Goal: Task Accomplishment & Management: Manage account settings

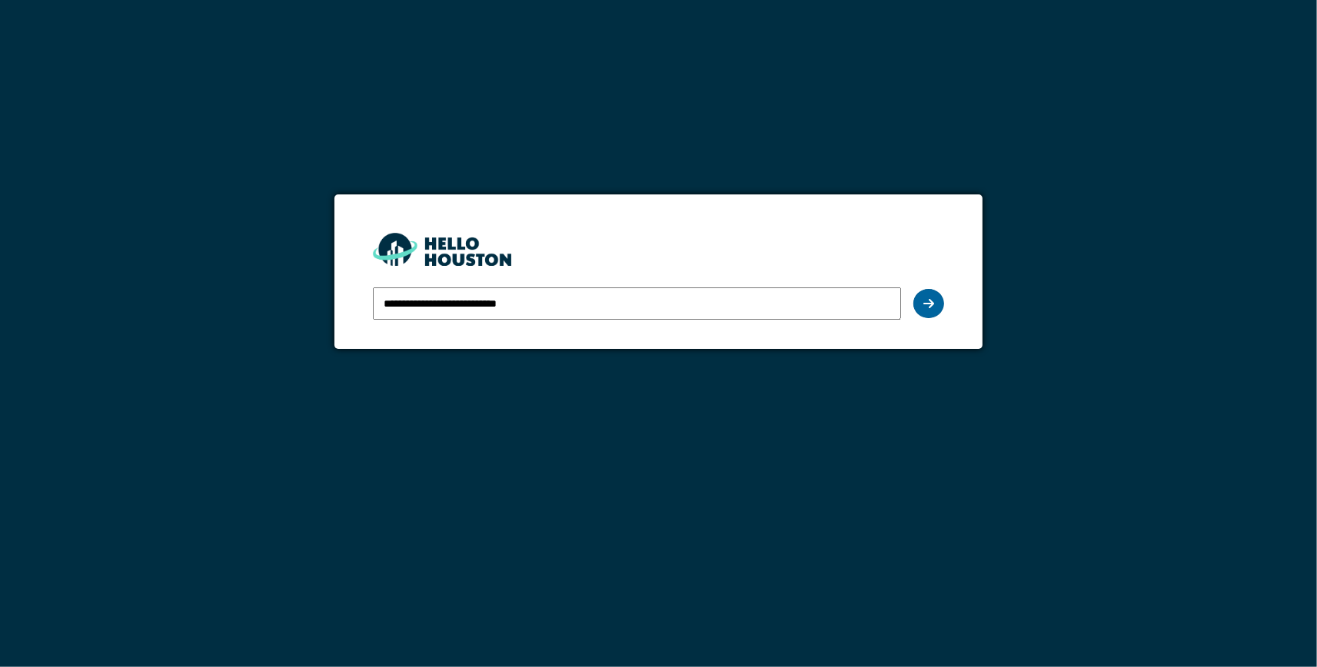
click at [924, 300] on icon at bounding box center [928, 304] width 11 height 12
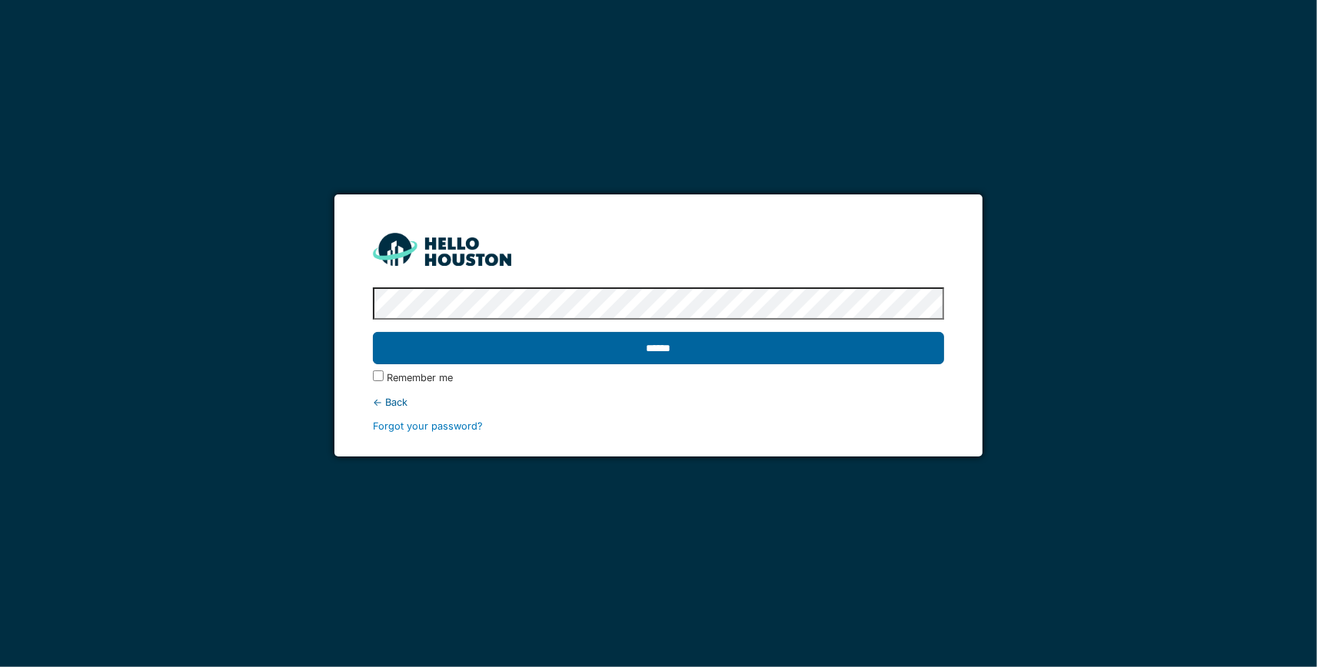
click at [901, 350] on input "******" at bounding box center [659, 348] width 572 height 32
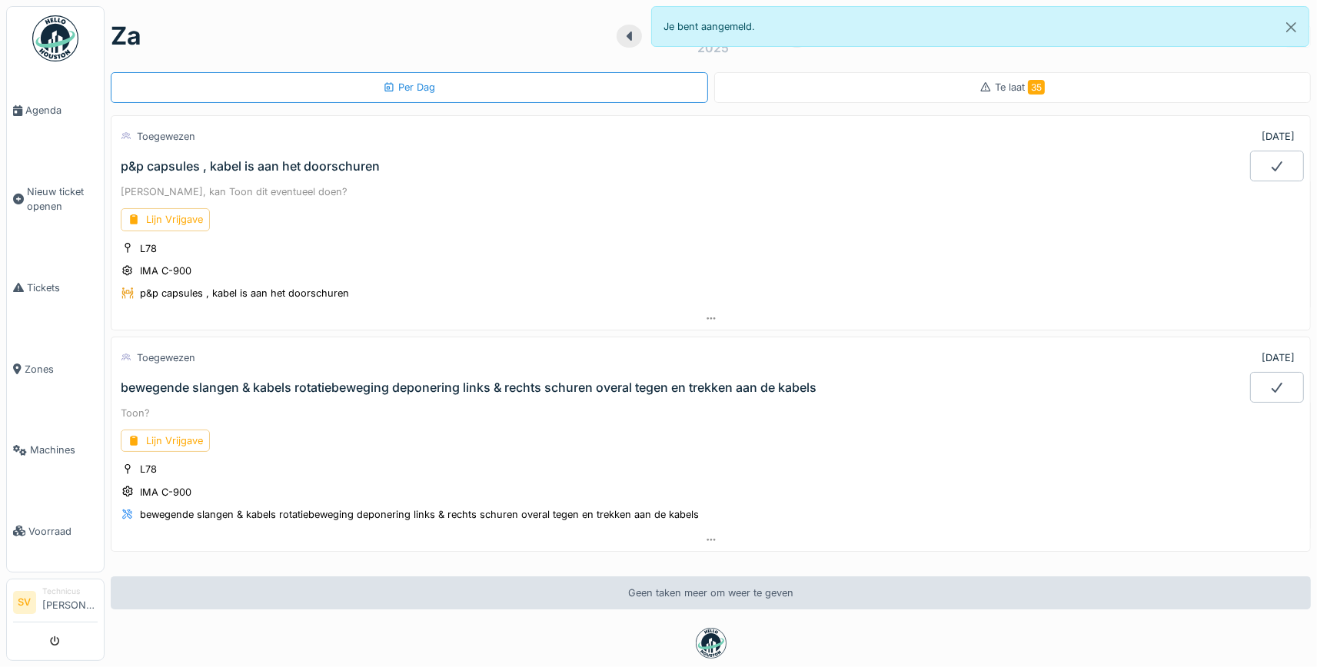
click at [279, 166] on div "p&p capsules , kabel is aan het doorschuren" at bounding box center [250, 166] width 259 height 15
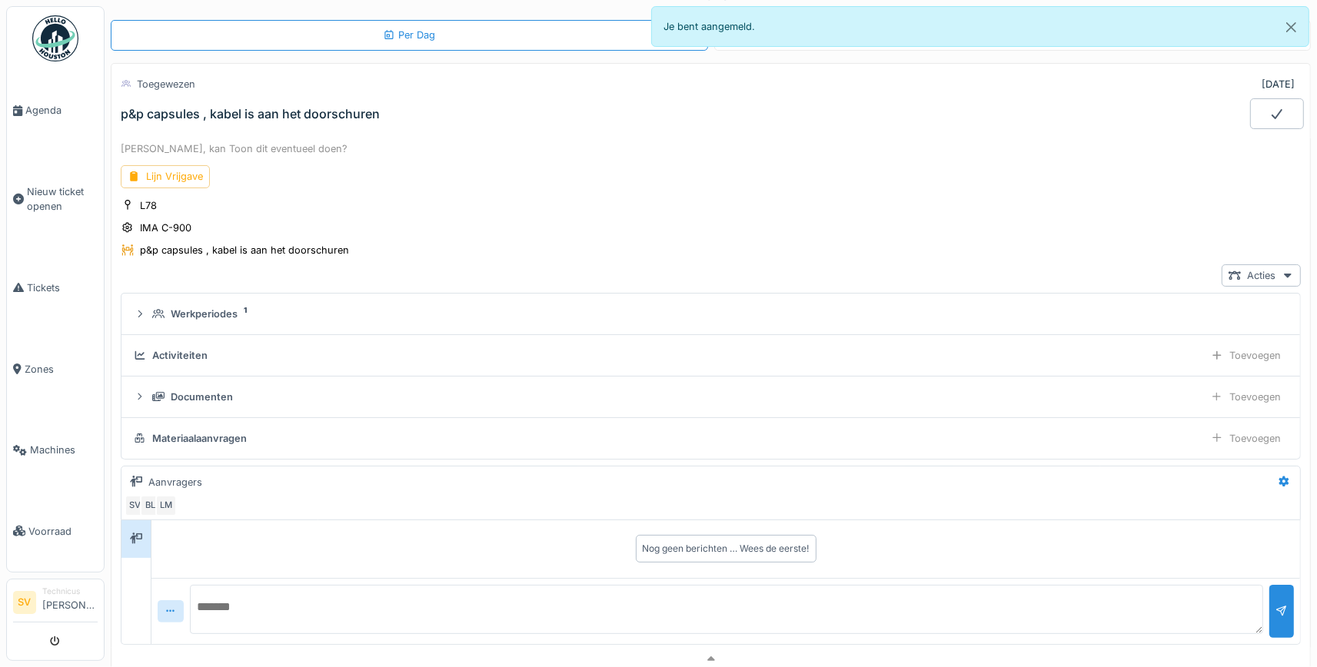
scroll to position [53, 0]
click at [251, 245] on div "p&p capsules , kabel is aan het doorschuren" at bounding box center [244, 249] width 209 height 15
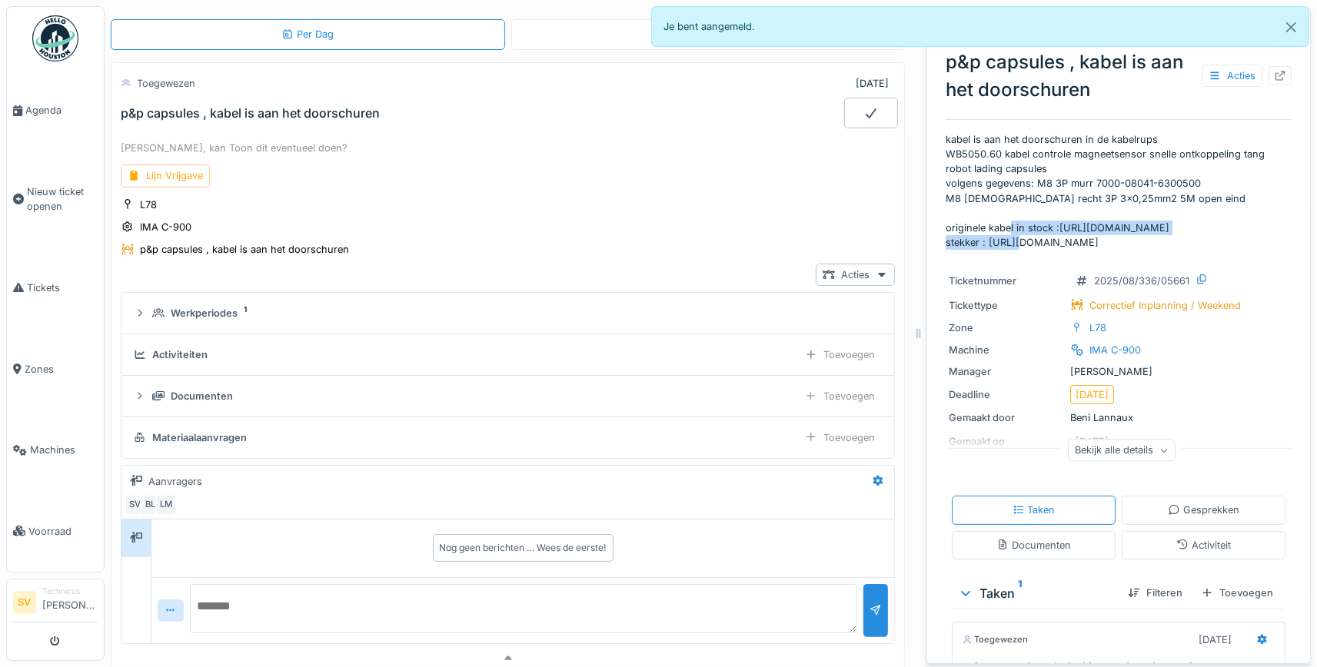
drag, startPoint x: 1059, startPoint y: 226, endPoint x: 1276, endPoint y: 225, distance: 216.8
click at [1276, 225] on p "kabel is aan het doorschuren in de kabelrups WB5050.60 kabel controle magneetse…" at bounding box center [1119, 191] width 346 height 118
copy p "https://app.hellohouston.io/nl/materials/119223"
drag, startPoint x: 996, startPoint y: 241, endPoint x: 1204, endPoint y: 242, distance: 207.6
click at [1204, 242] on p "kabel is aan het doorschuren in de kabelrups WB5050.60 kabel controle magneetse…" at bounding box center [1119, 191] width 346 height 118
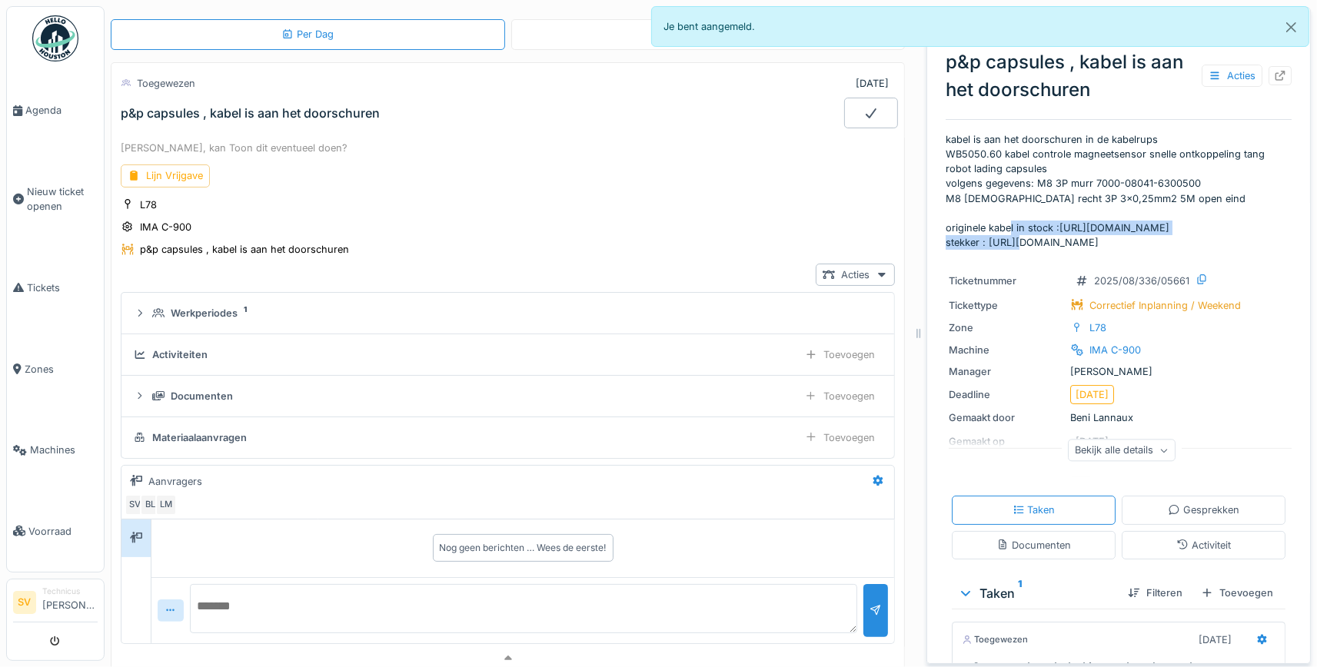
drag, startPoint x: 989, startPoint y: 243, endPoint x: 1197, endPoint y: 247, distance: 208.4
click at [1197, 246] on p "kabel is aan het doorschuren in de kabelrups WB5050.60 kabel controle magneetse…" at bounding box center [1119, 191] width 346 height 118
copy p "https://app.hellohouston.io/materials/119646"
click at [48, 281] on span "Tickets" at bounding box center [62, 288] width 71 height 15
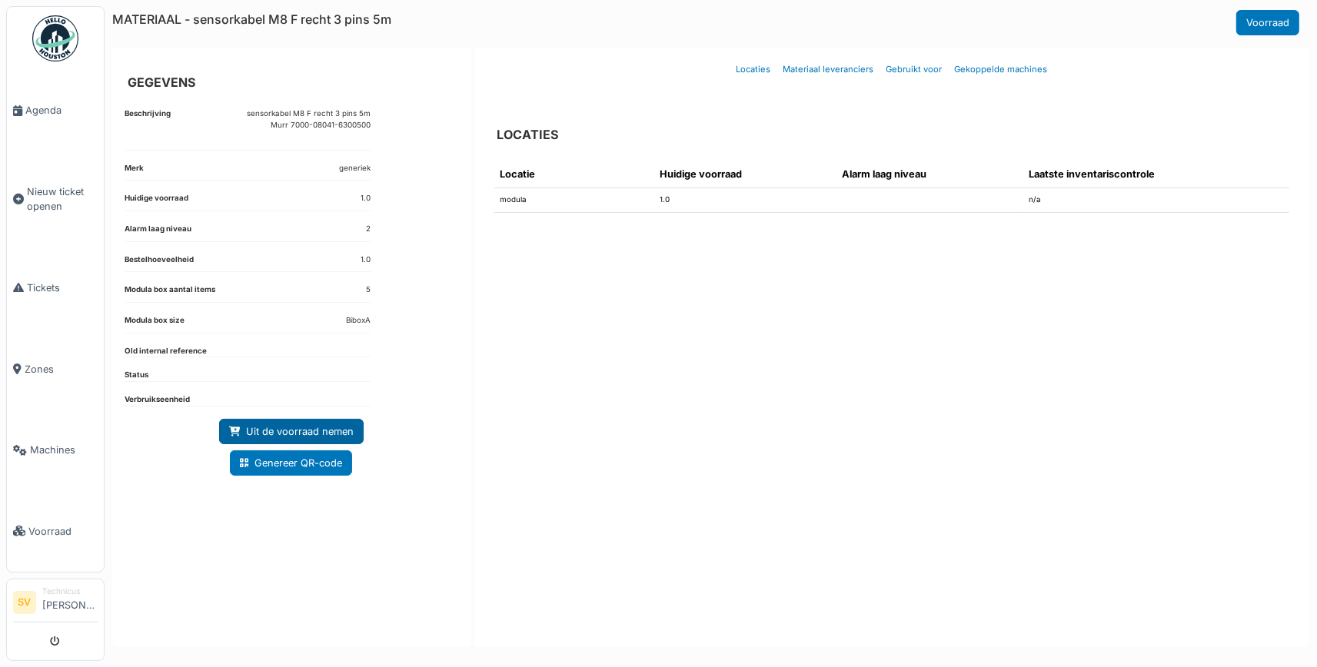
click at [323, 429] on link "Uit de voorraad nemen" at bounding box center [291, 431] width 145 height 25
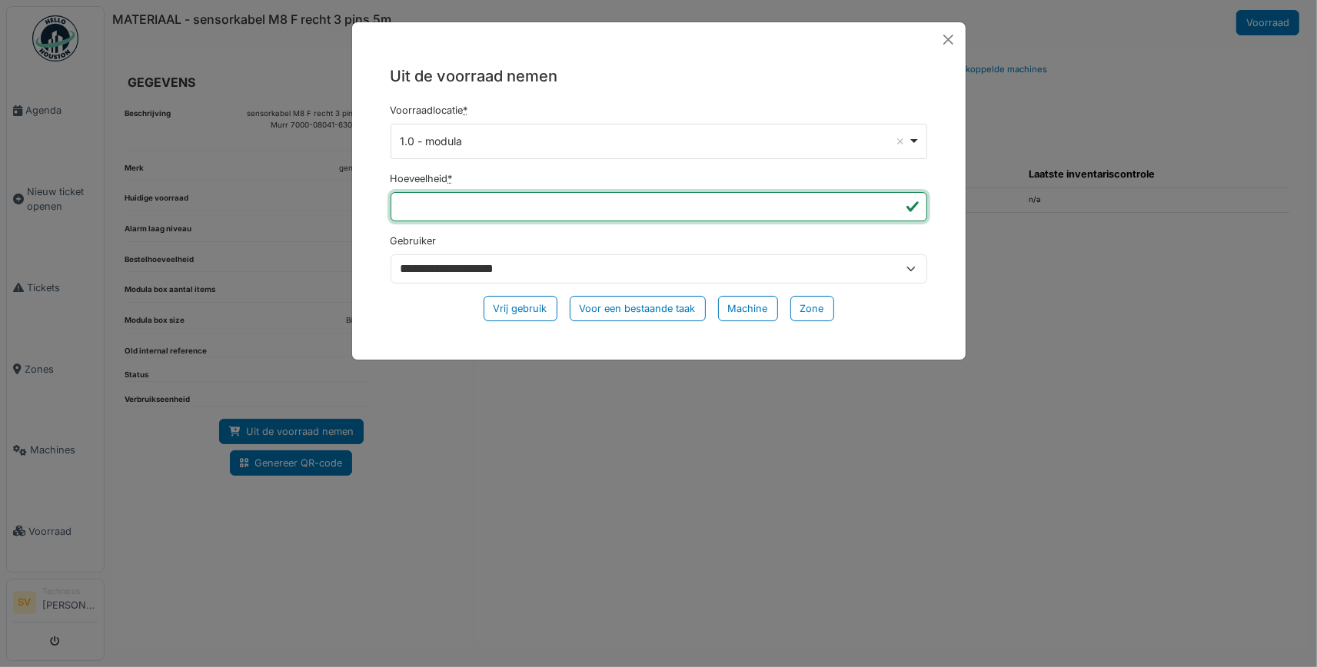
drag, startPoint x: 444, startPoint y: 205, endPoint x: 372, endPoint y: 199, distance: 71.8
click at [391, 199] on input "*" at bounding box center [659, 206] width 537 height 29
type input "*"
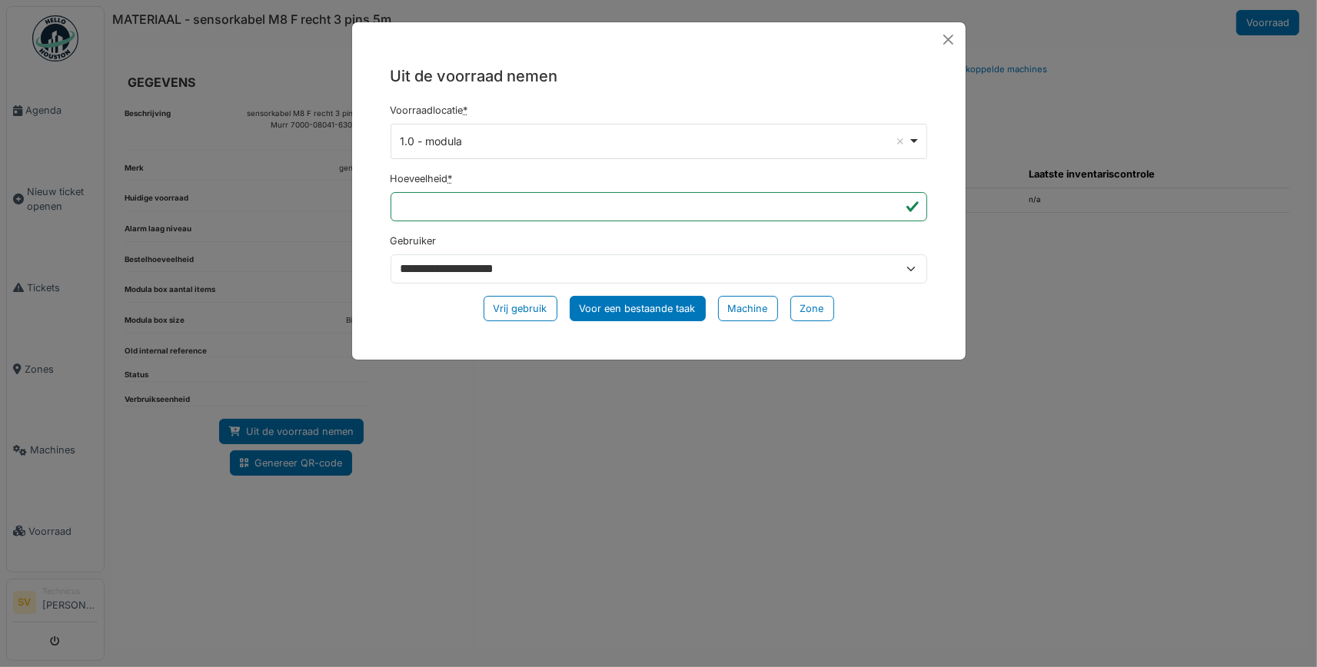
click at [619, 305] on div "Voor een bestaande taak" at bounding box center [638, 308] width 136 height 25
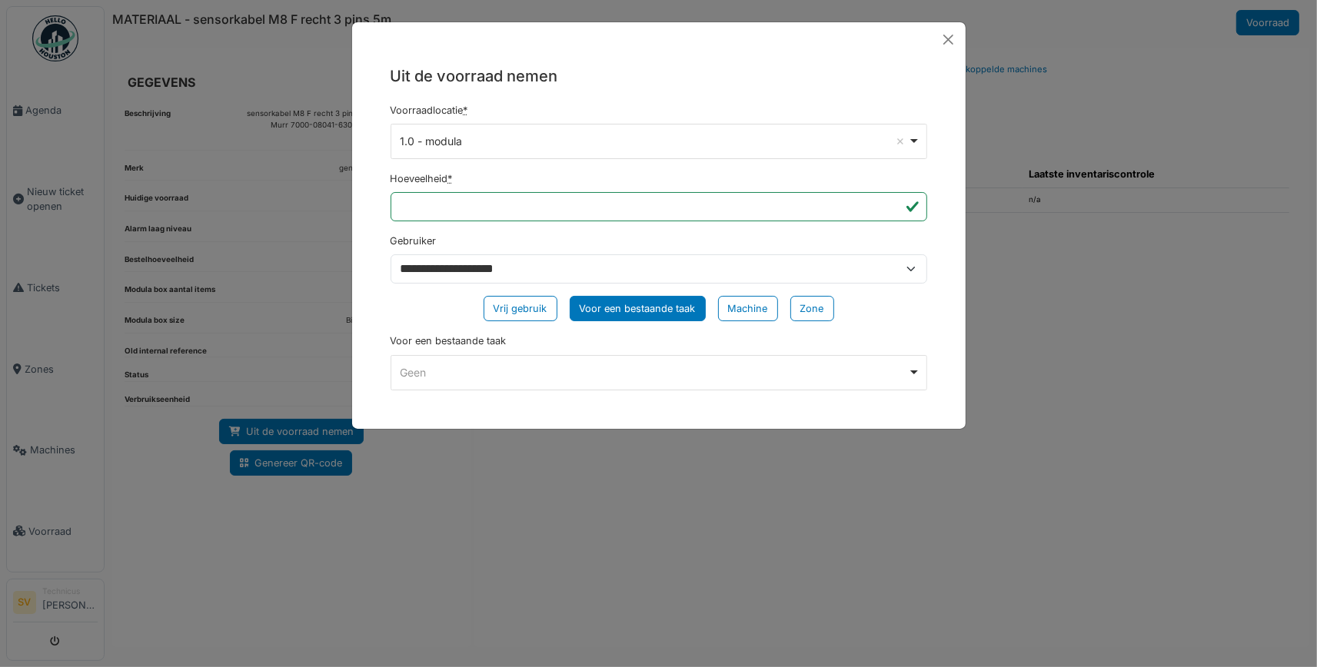
click at [555, 369] on div "Geen Remove item" at bounding box center [654, 372] width 508 height 16
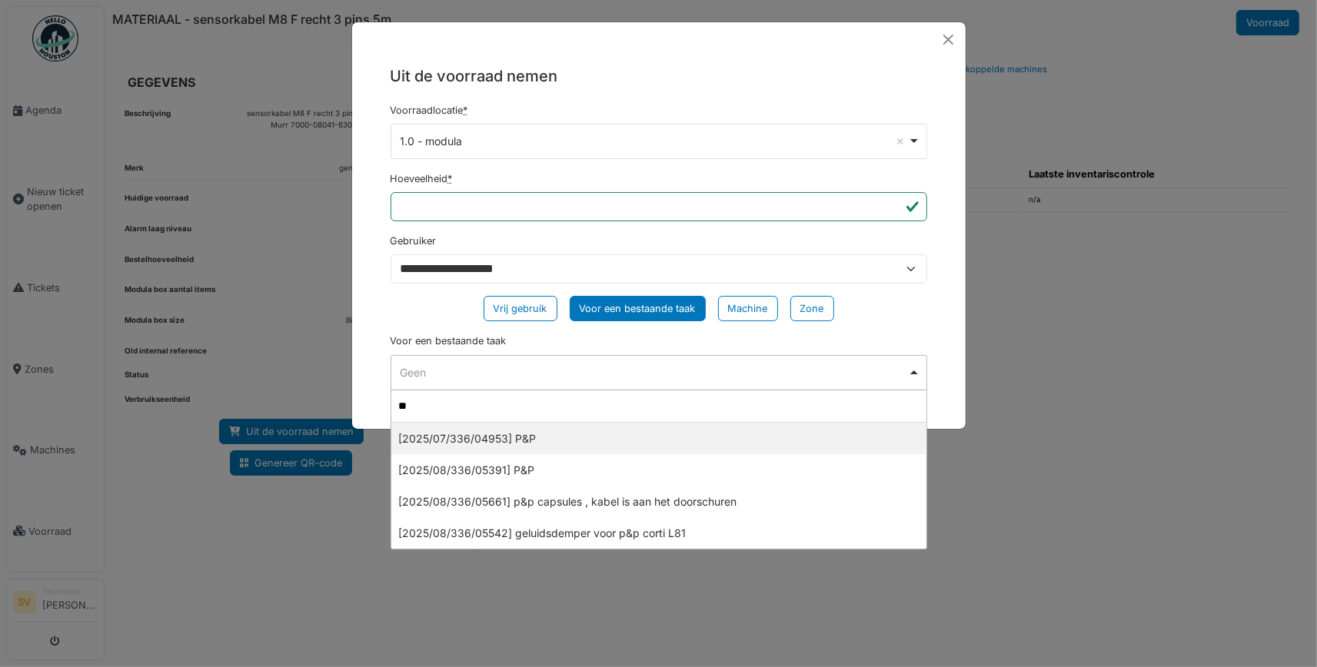
type input "***"
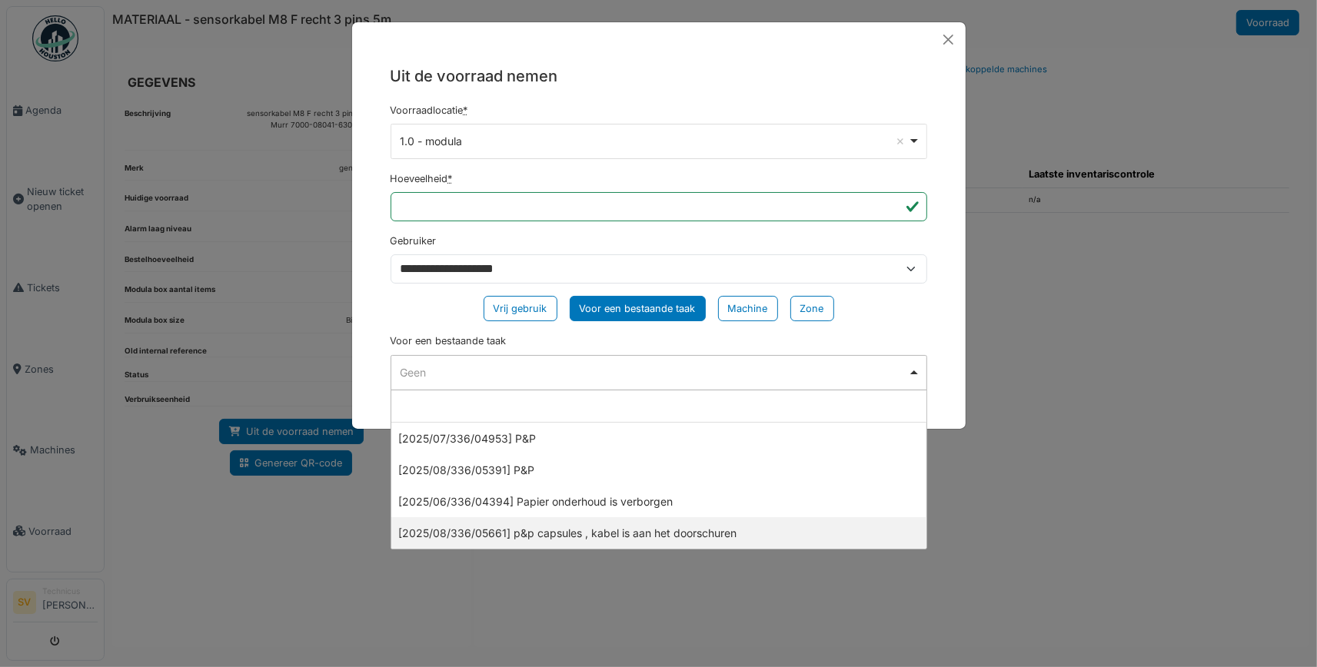
select select "******"
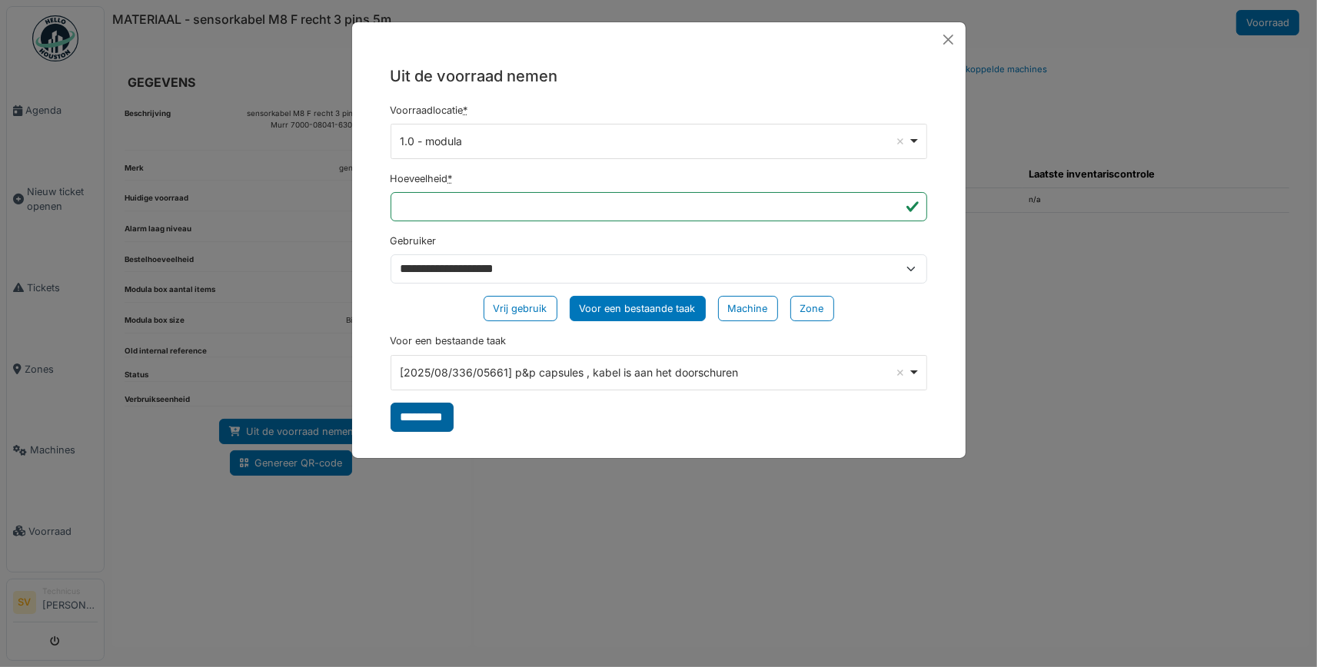
click at [429, 419] on input "*********" at bounding box center [422, 417] width 63 height 29
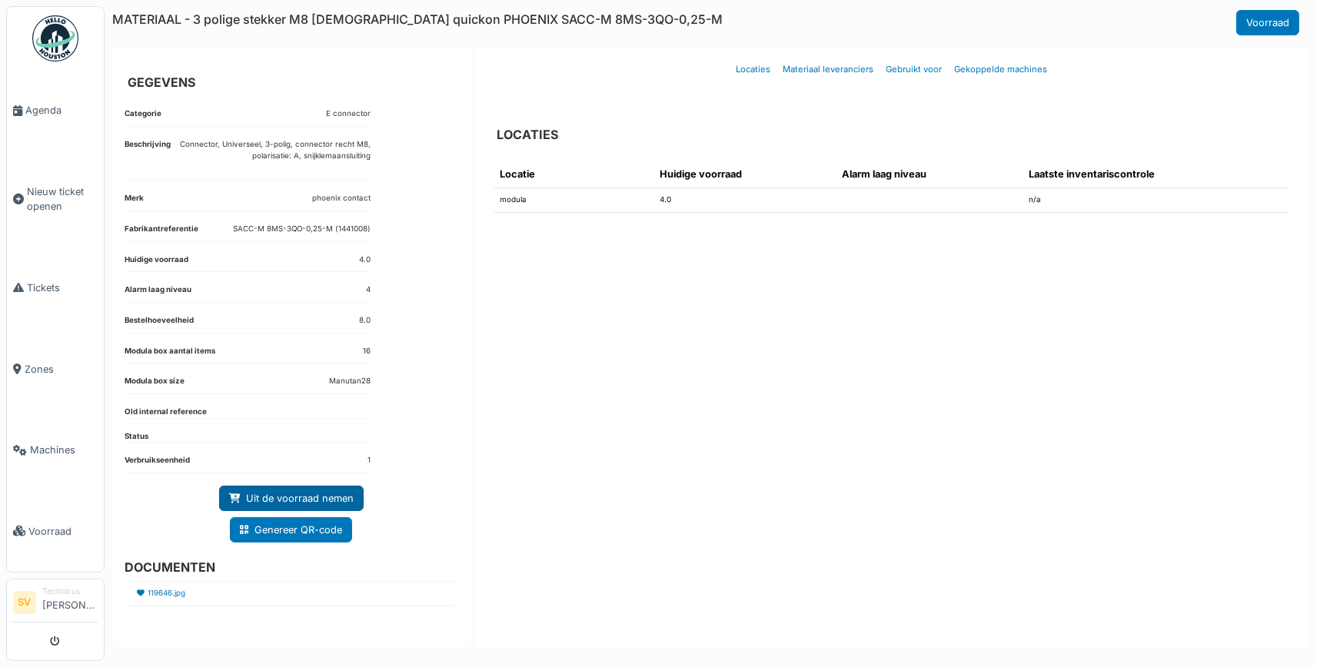
click at [318, 496] on link "Uit de voorraad nemen" at bounding box center [291, 498] width 145 height 25
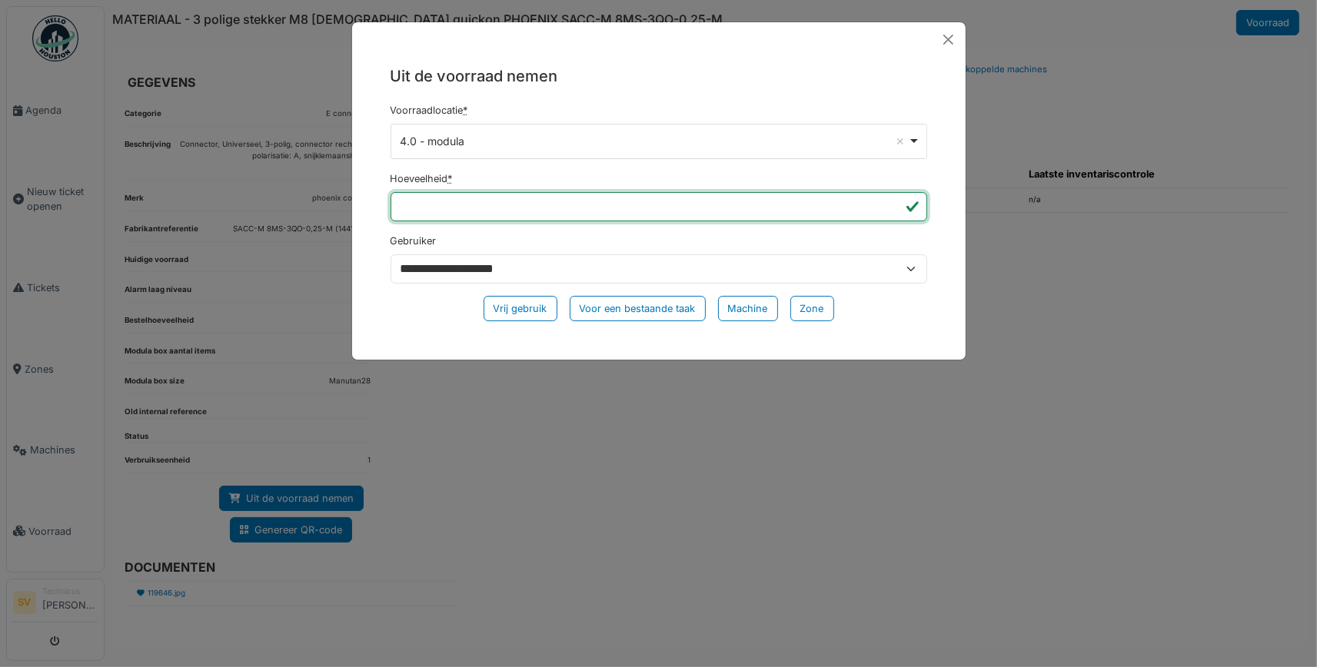
click at [463, 199] on input "*" at bounding box center [659, 206] width 537 height 29
type input "*"
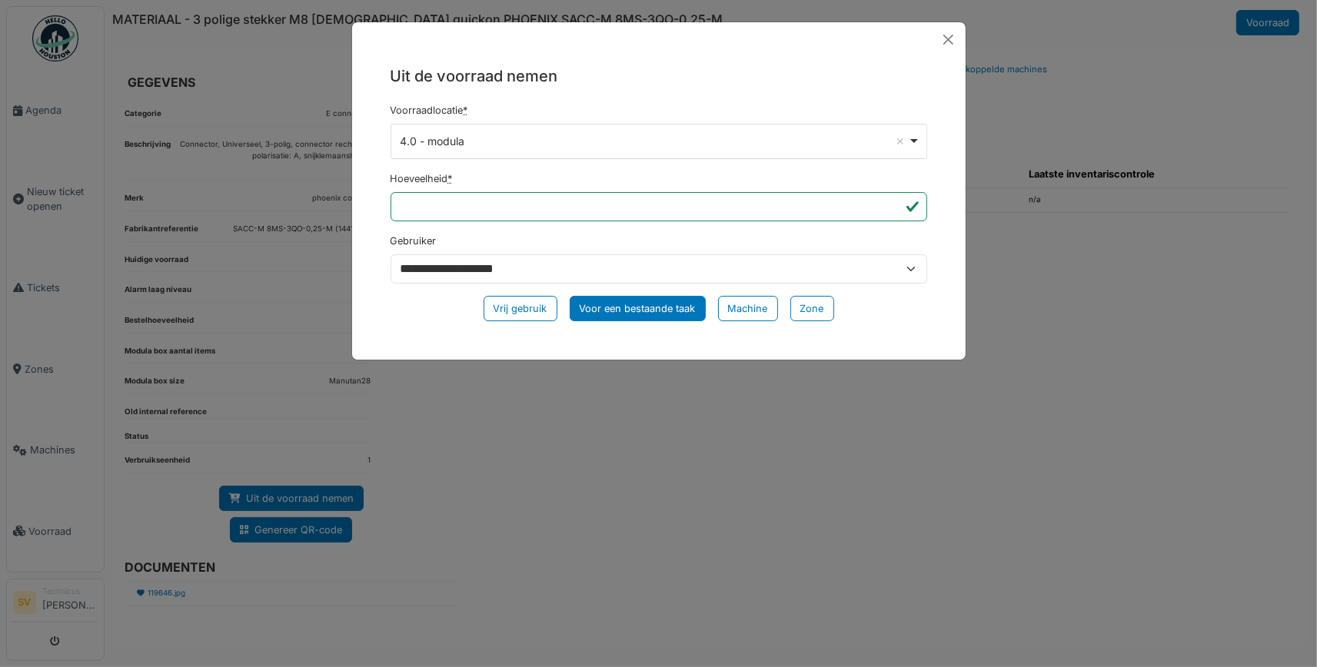
click at [610, 309] on div "Voor een bestaande taak" at bounding box center [638, 308] width 136 height 25
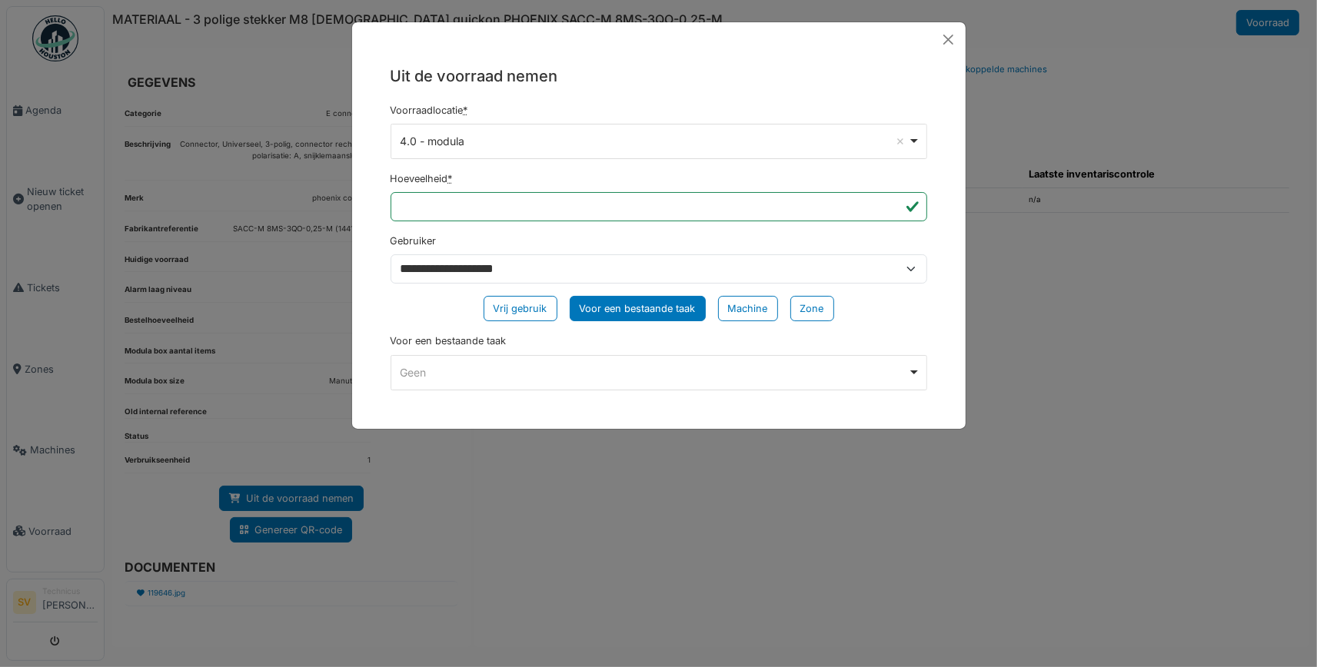
click at [546, 371] on div "Geen Remove item" at bounding box center [654, 372] width 508 height 16
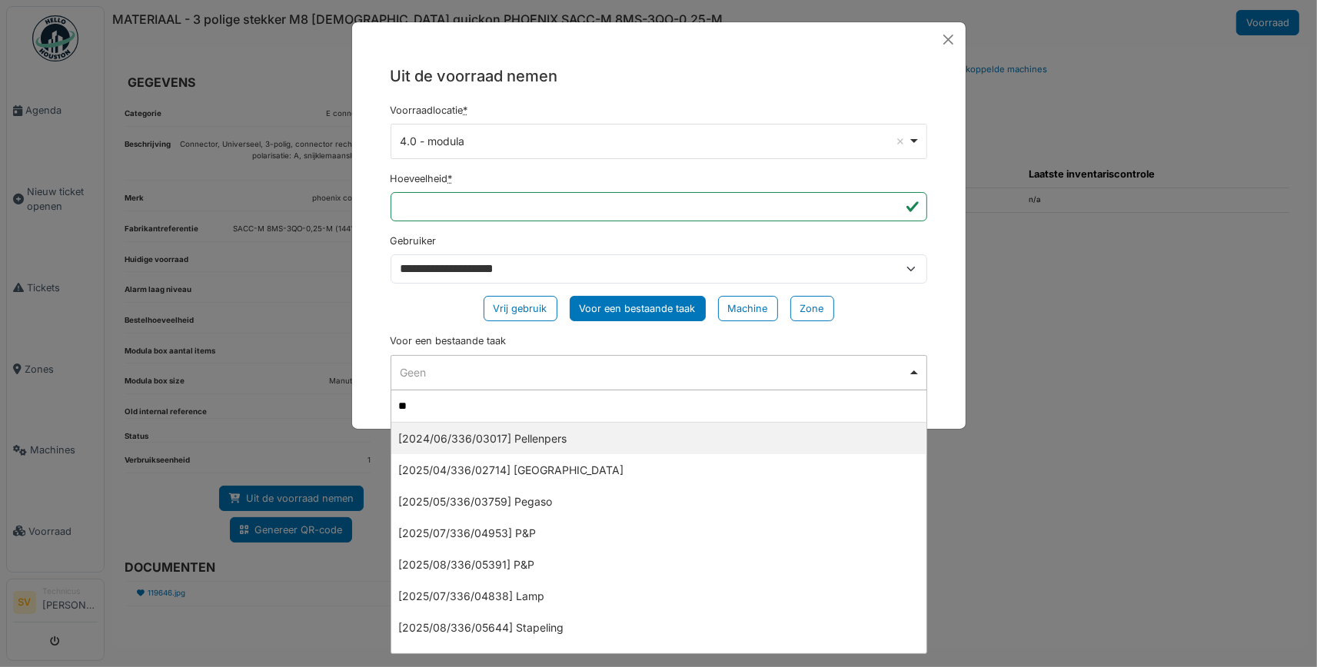
type input "***"
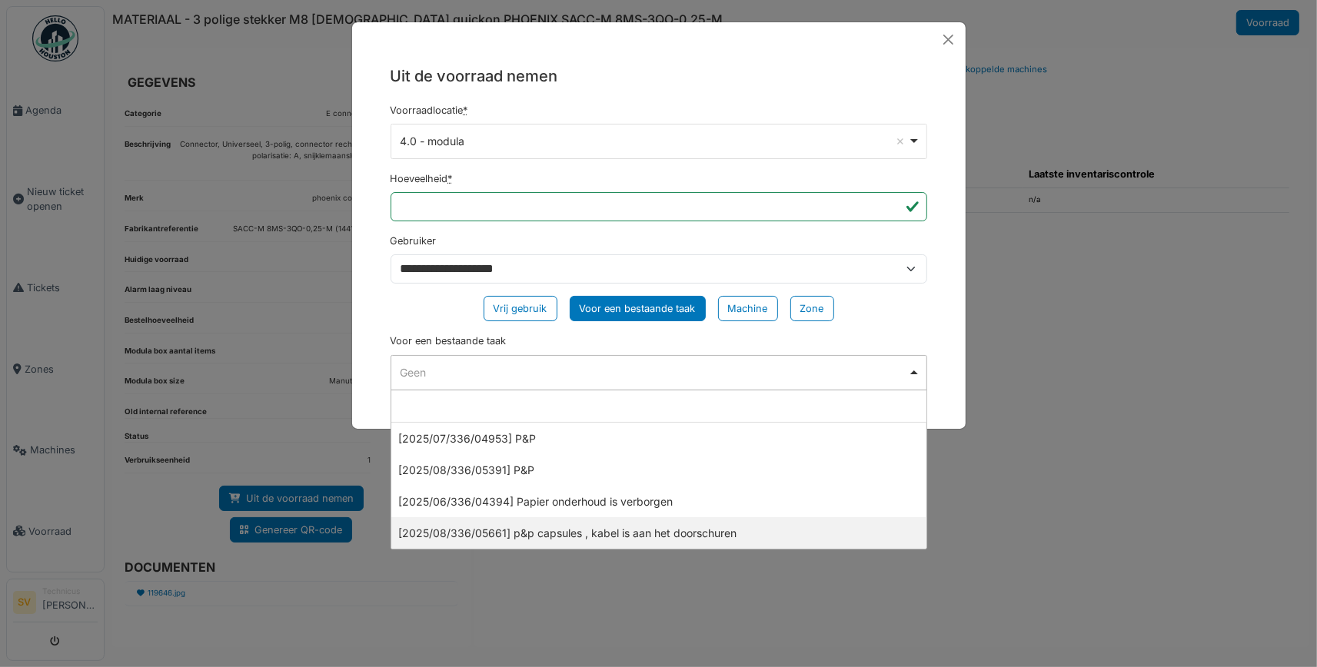
select select "******"
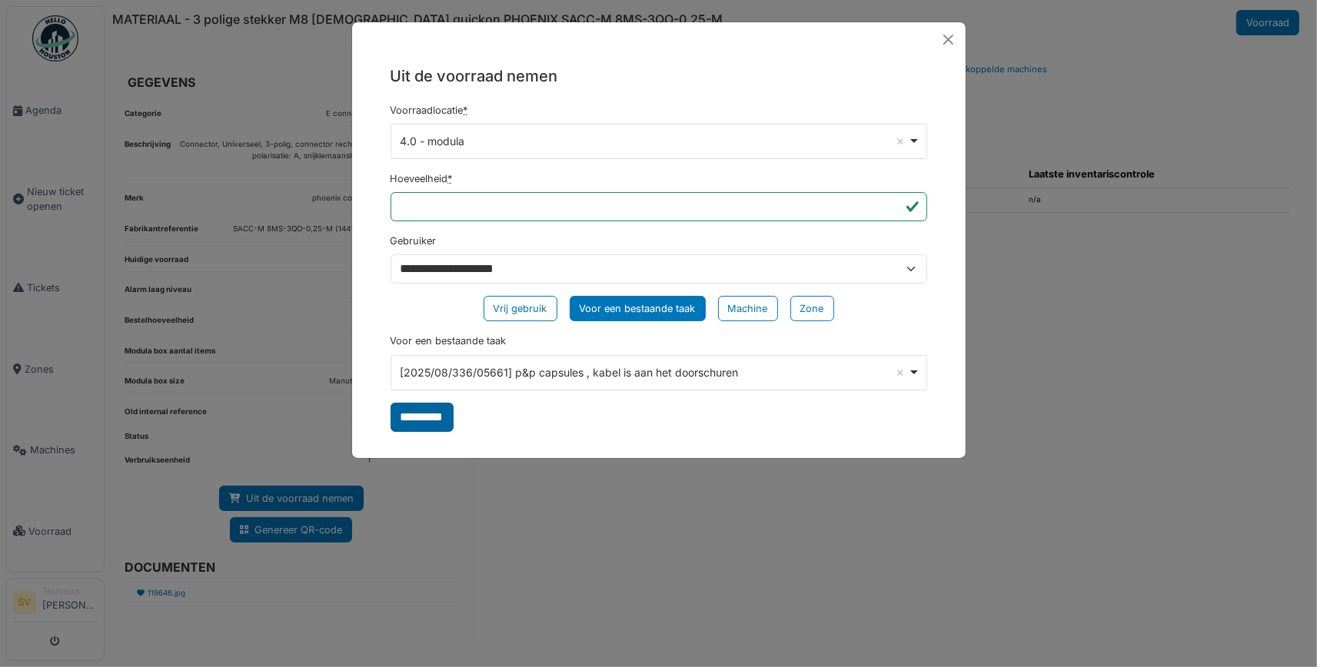
click at [426, 411] on input "*********" at bounding box center [422, 417] width 63 height 29
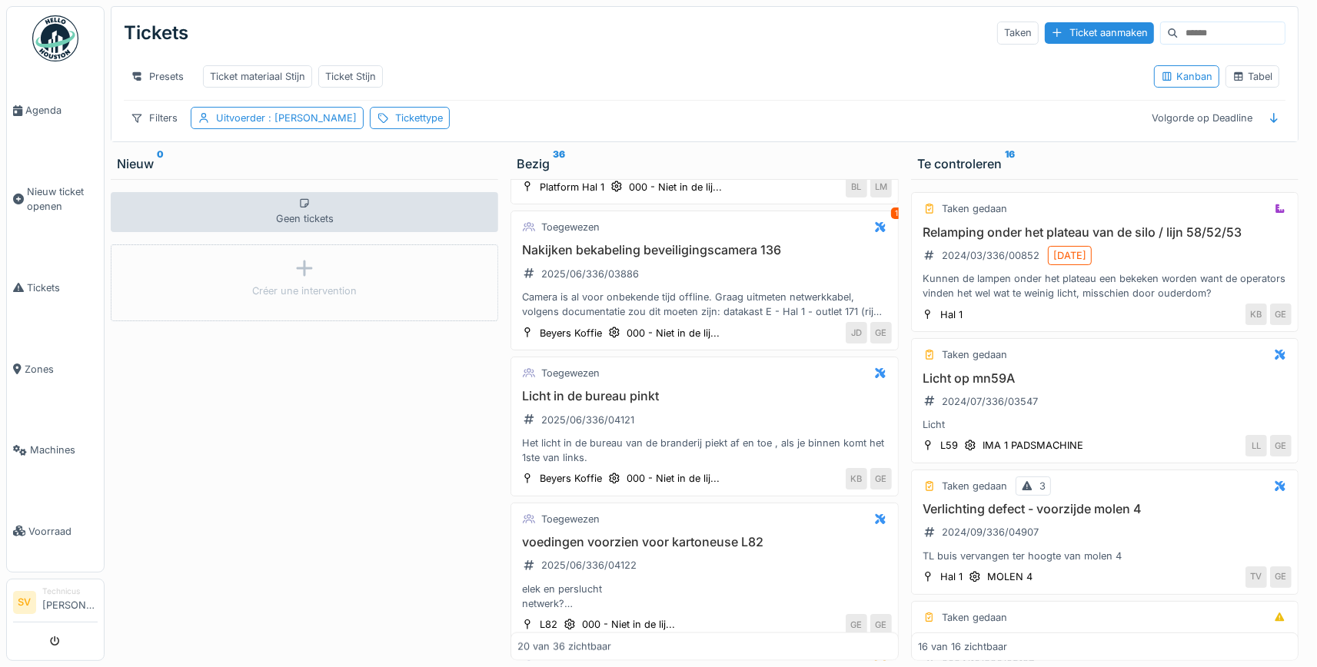
scroll to position [1941, 0]
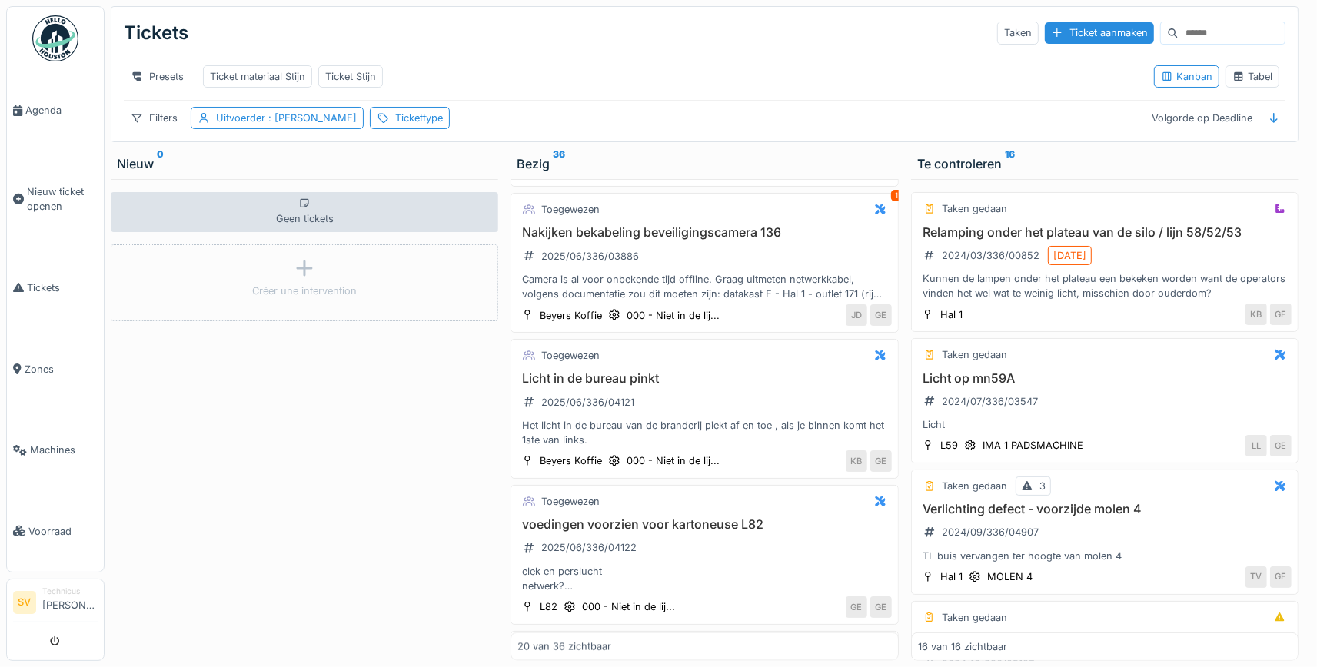
click at [1212, 30] on input at bounding box center [1232, 33] width 106 height 22
type input "*********"
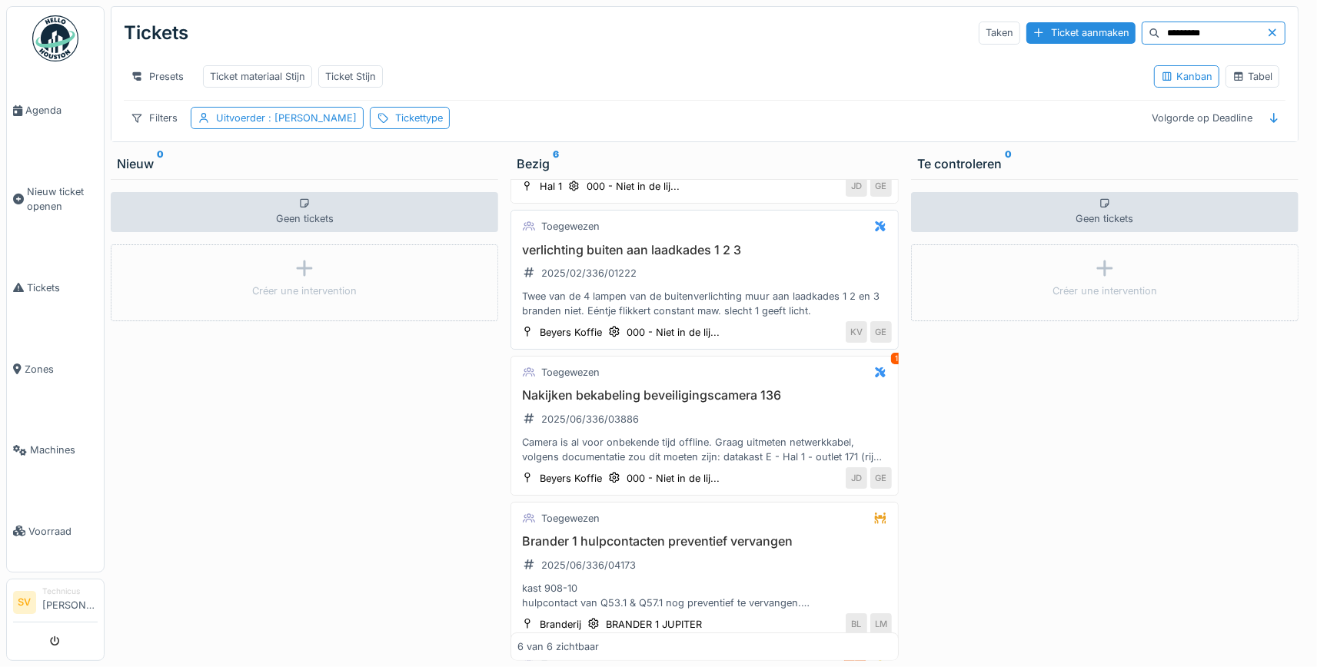
scroll to position [144, 0]
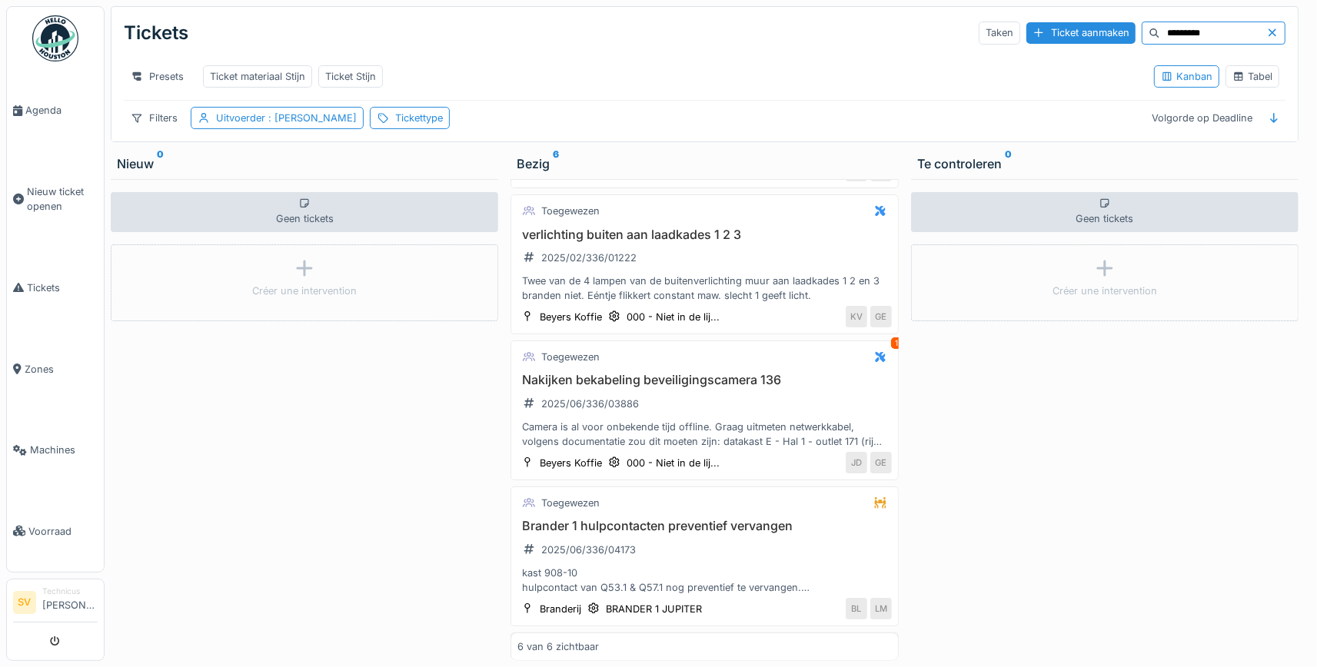
click at [660, 538] on div "Brander 1 hulpcontacten preventief vervangen 2025/06/336/04173 kast 908-10 hulp…" at bounding box center [704, 557] width 374 height 76
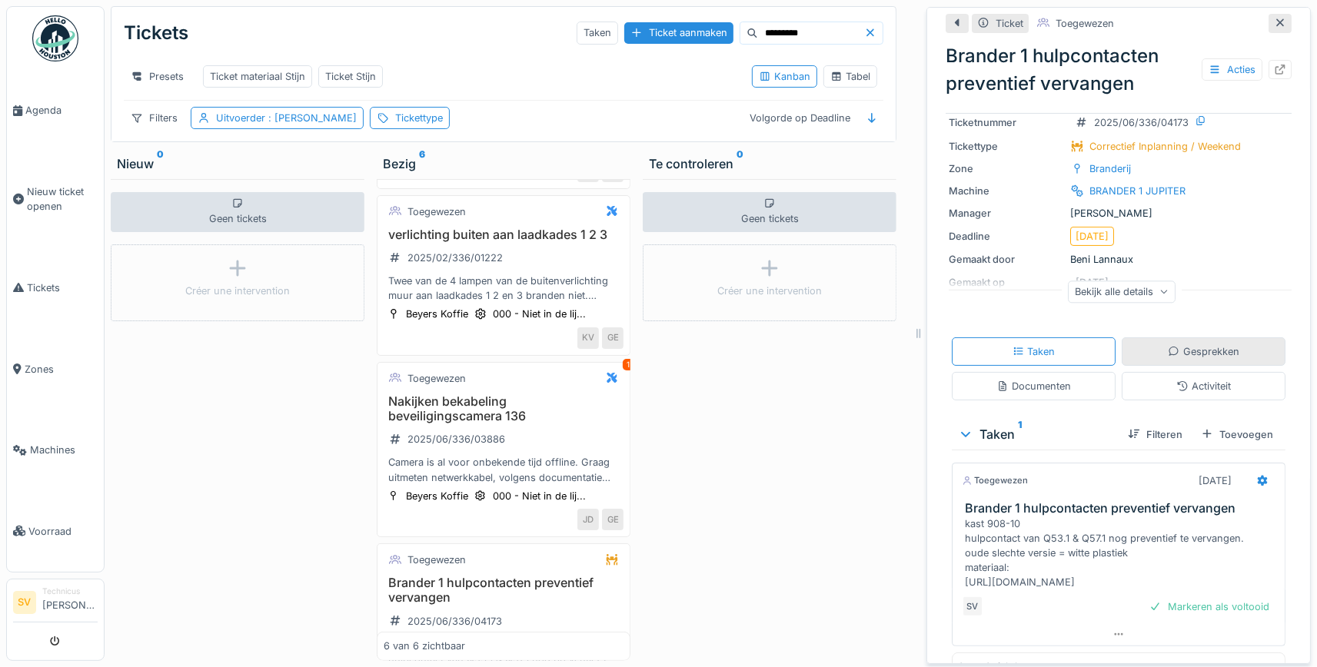
scroll to position [145, 0]
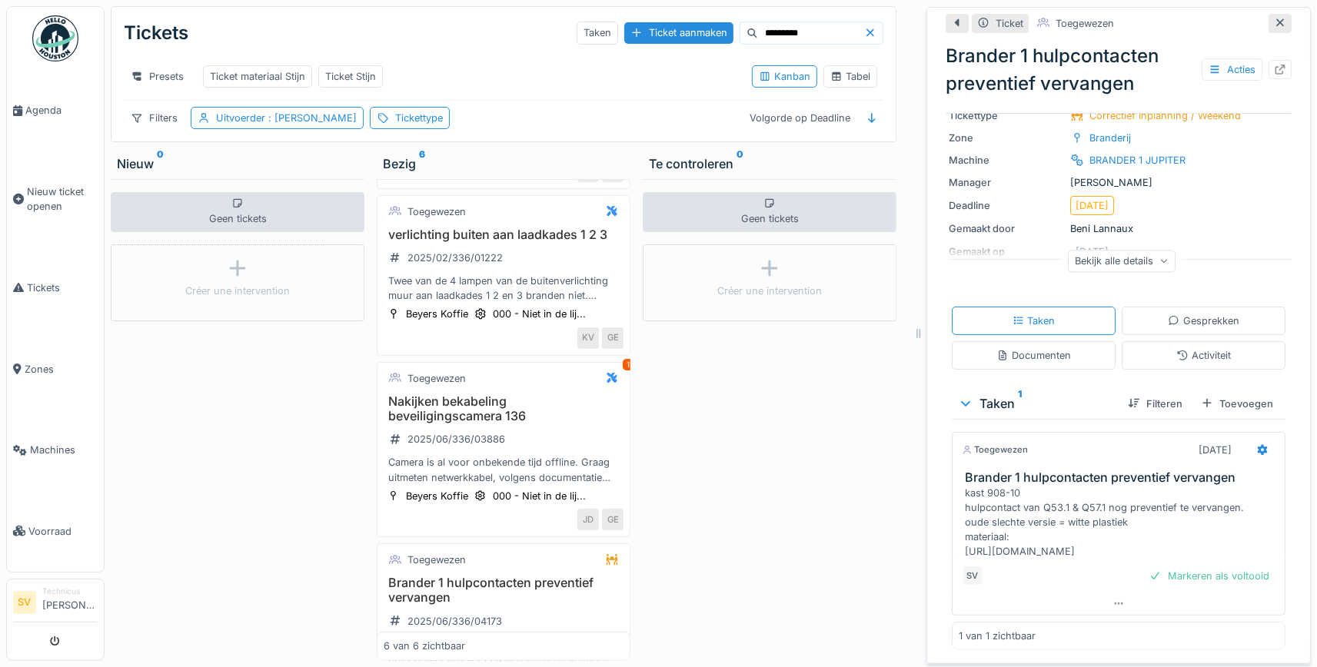
click at [1003, 481] on h3 "Brander 1 hulpcontacten preventief vervangen" at bounding box center [1122, 478] width 314 height 15
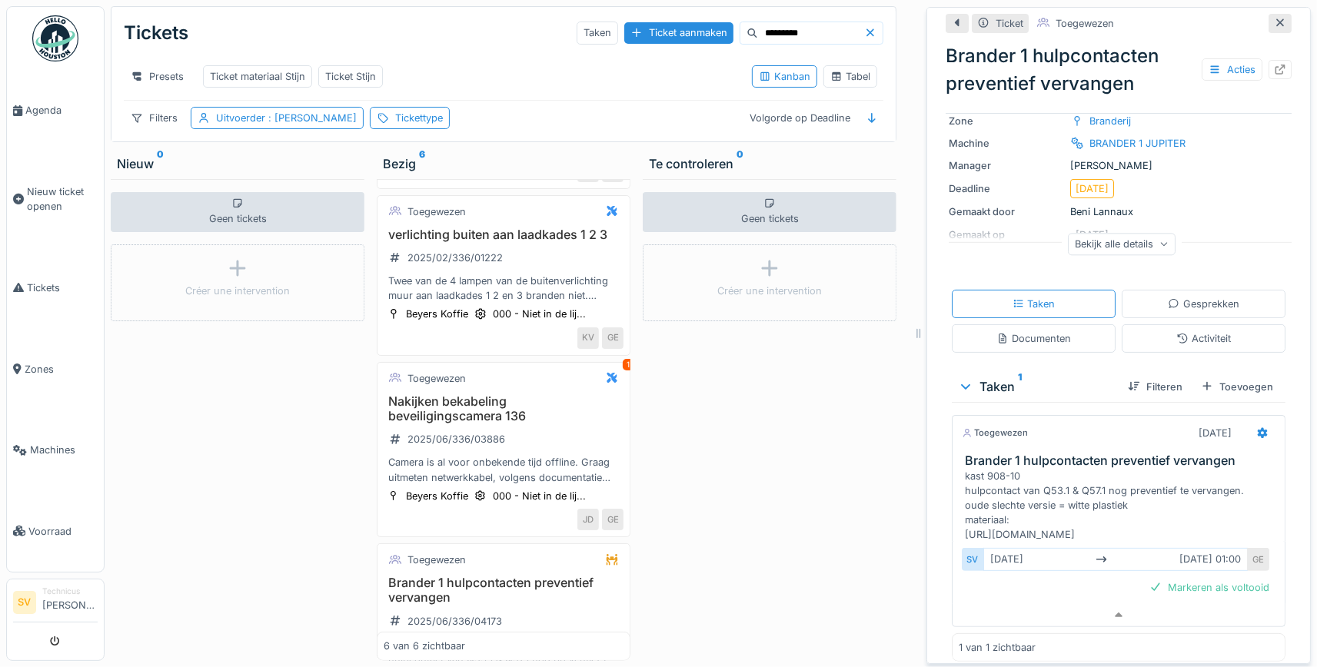
scroll to position [174, 0]
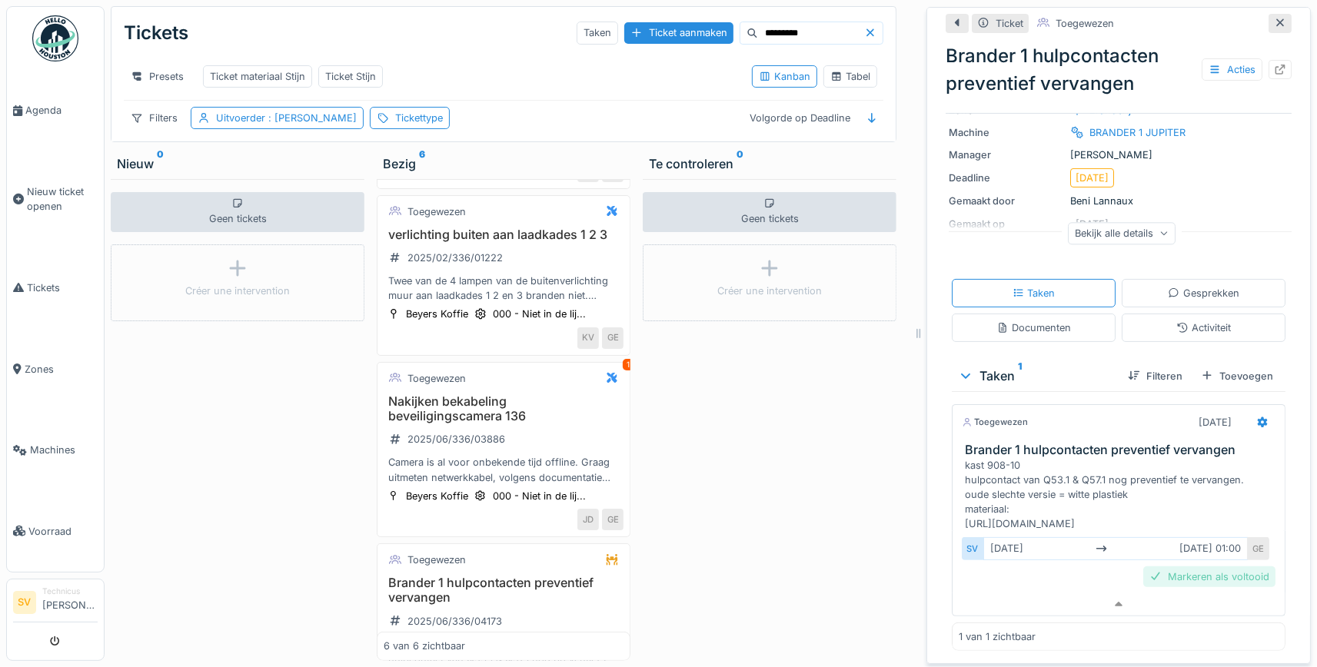
click at [1186, 572] on div "Markeren als voltooid" at bounding box center [1209, 577] width 132 height 21
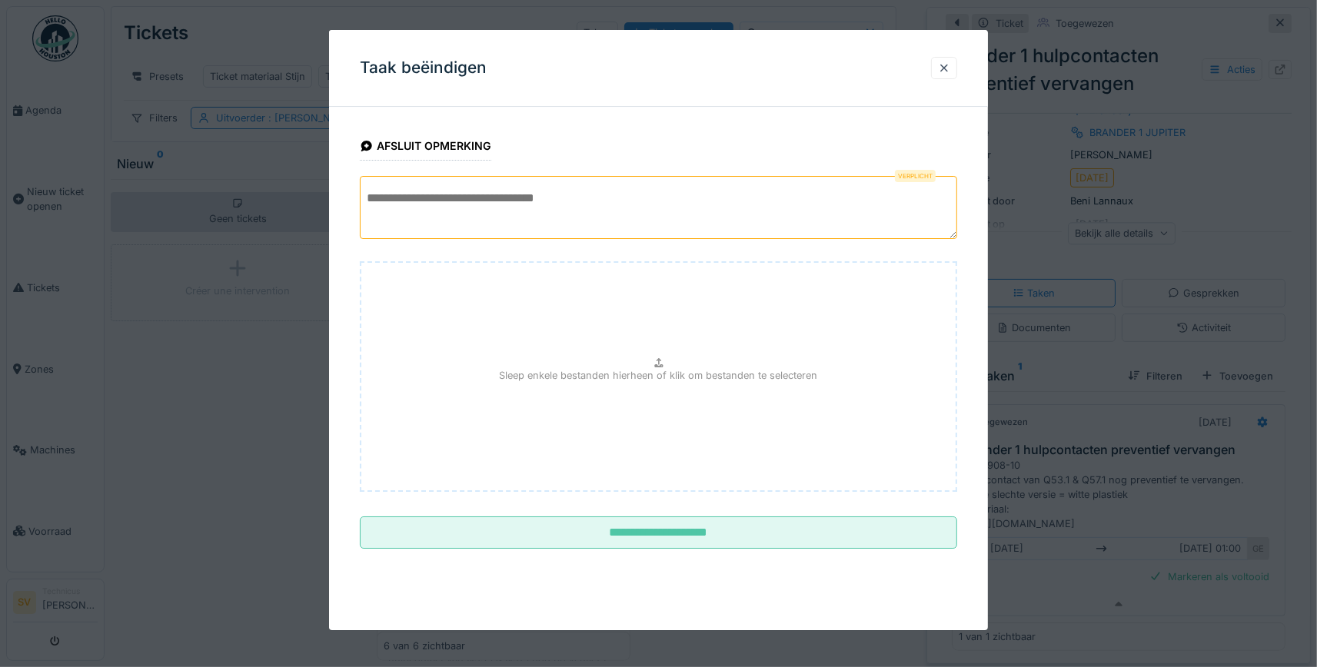
click at [468, 206] on textarea at bounding box center [658, 207] width 597 height 63
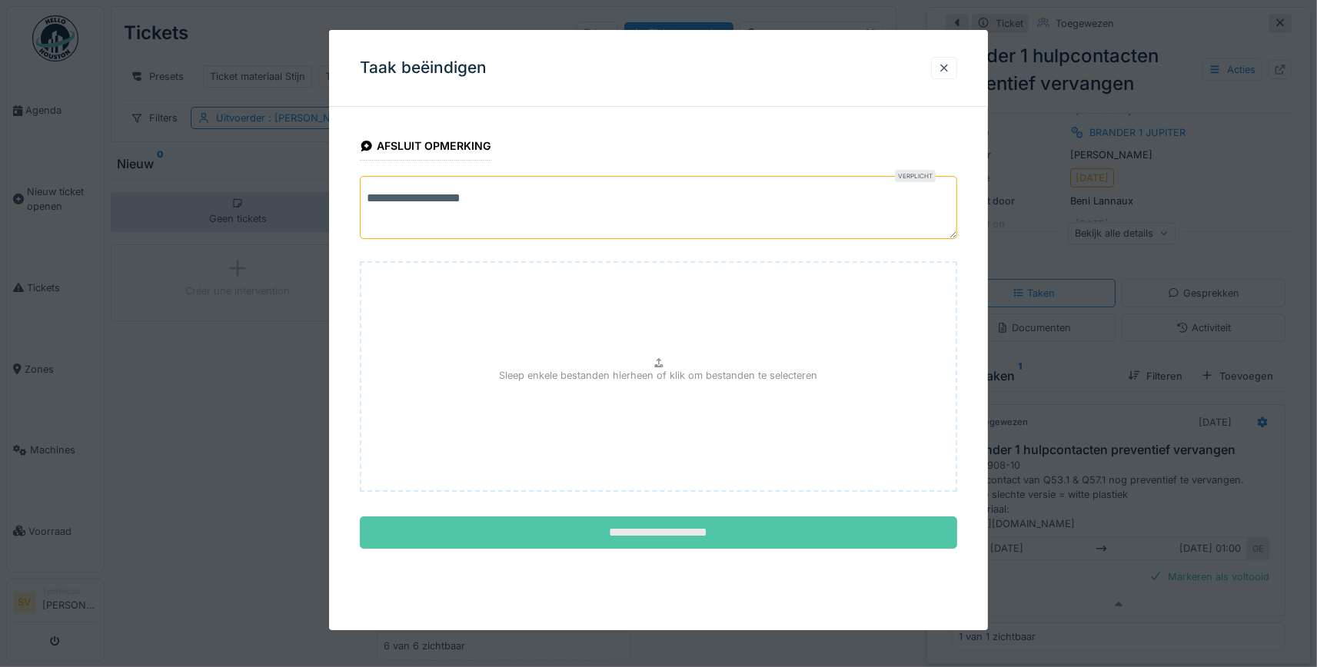
type textarea "**********"
click at [474, 524] on input "**********" at bounding box center [658, 533] width 597 height 32
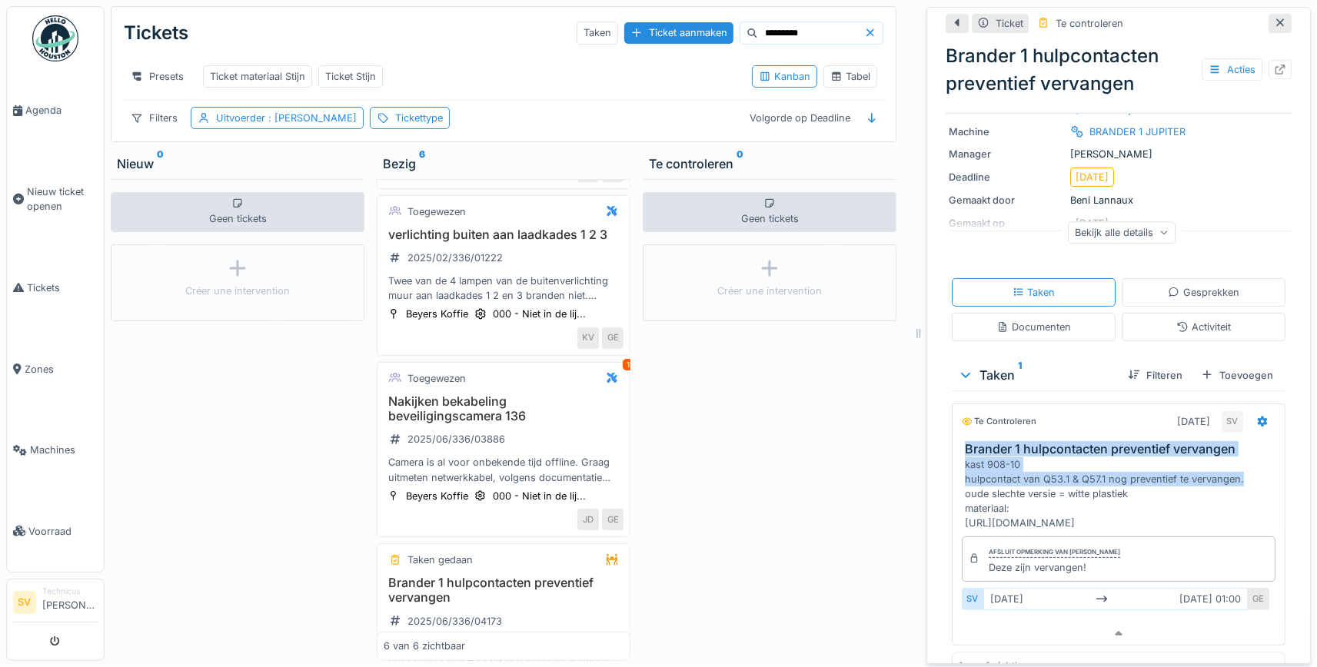
drag, startPoint x: 966, startPoint y: 457, endPoint x: 1256, endPoint y: 478, distance: 290.6
click at [1256, 478] on div "Brander 1 hulpcontacten preventief vervangen kast 908-10 hulpcontact van Q53.1 …" at bounding box center [1119, 486] width 332 height 88
copy div "Brander 1 hulpcontacten preventief vervangen kast 908-10 hulpcontact van Q53.1 …"
click at [46, 282] on span "Tickets" at bounding box center [62, 288] width 71 height 15
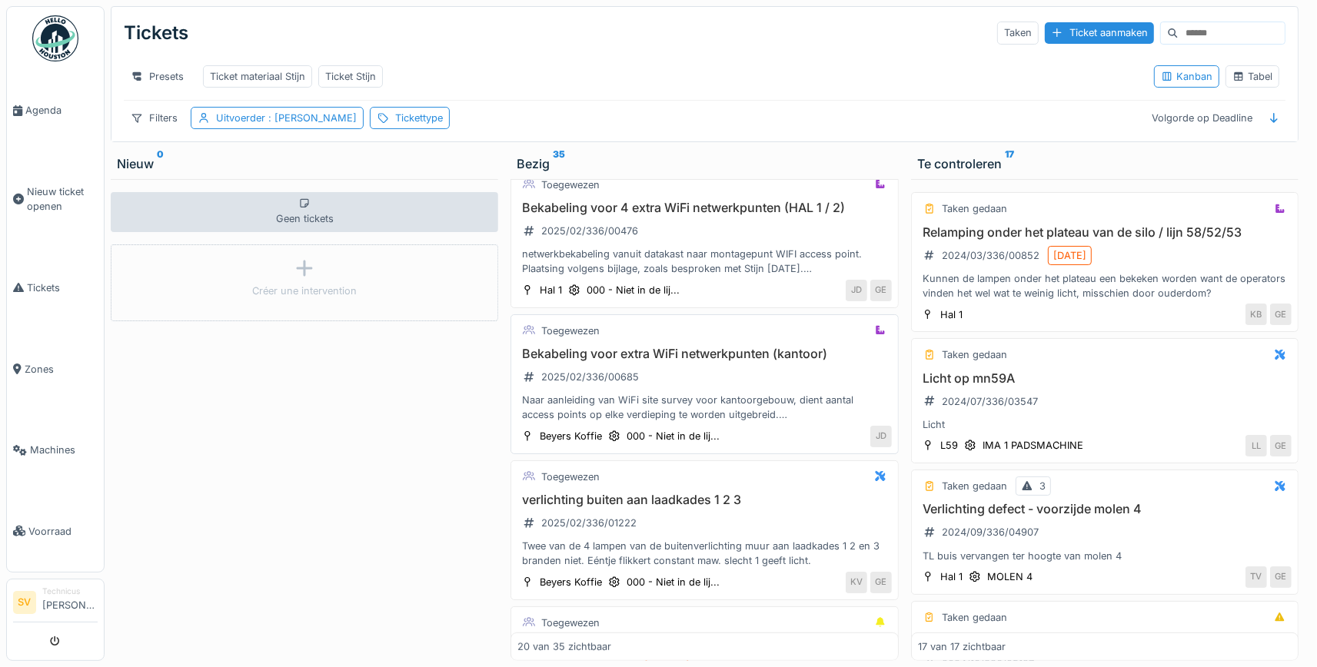
scroll to position [790, 0]
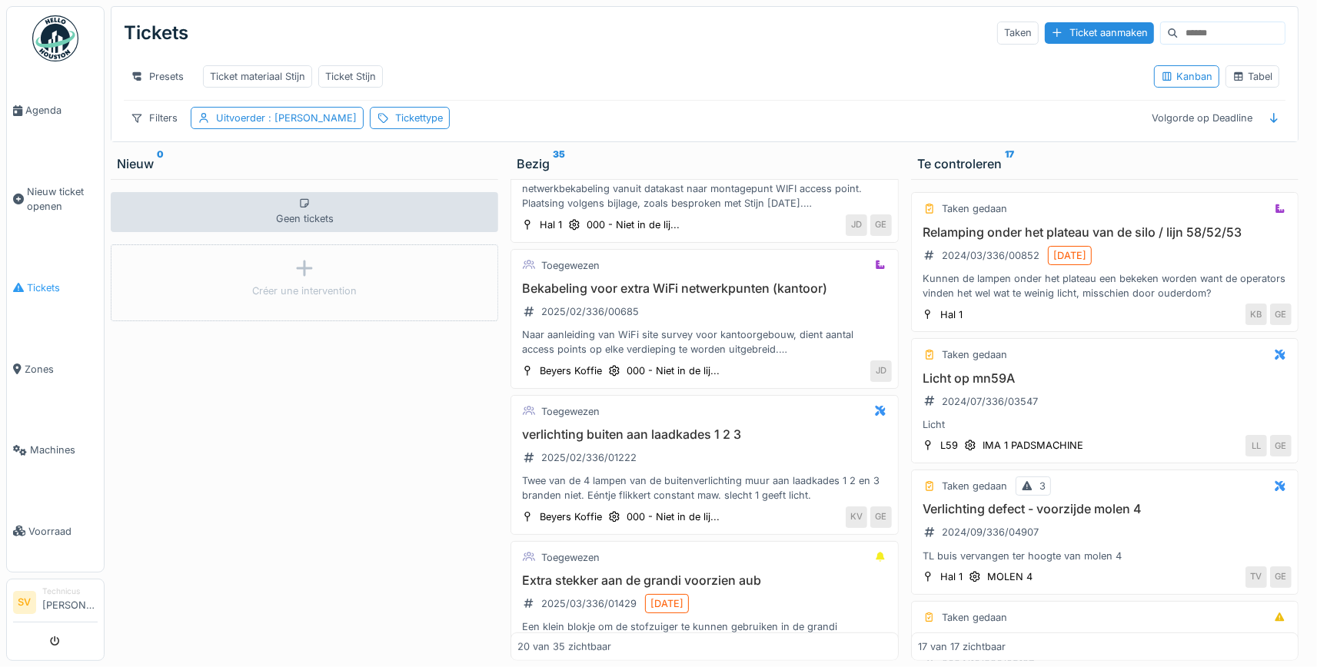
click at [30, 281] on span "Tickets" at bounding box center [62, 288] width 71 height 15
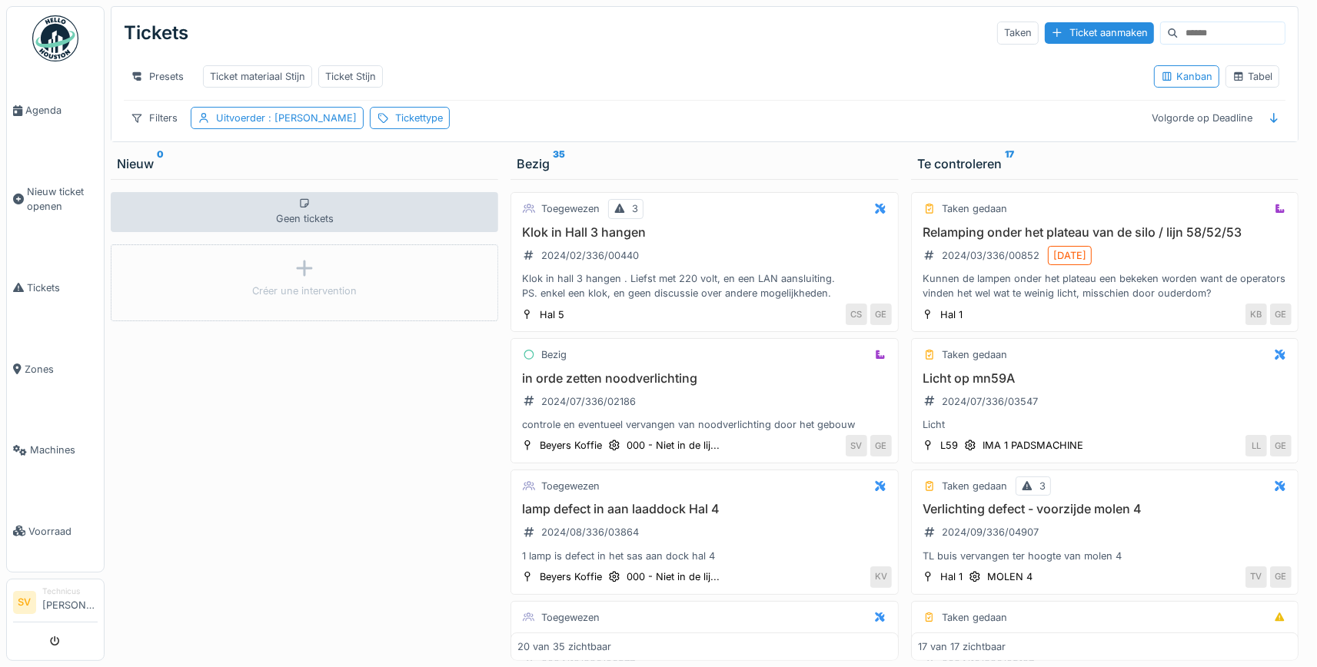
click at [52, 53] on img at bounding box center [55, 38] width 46 height 46
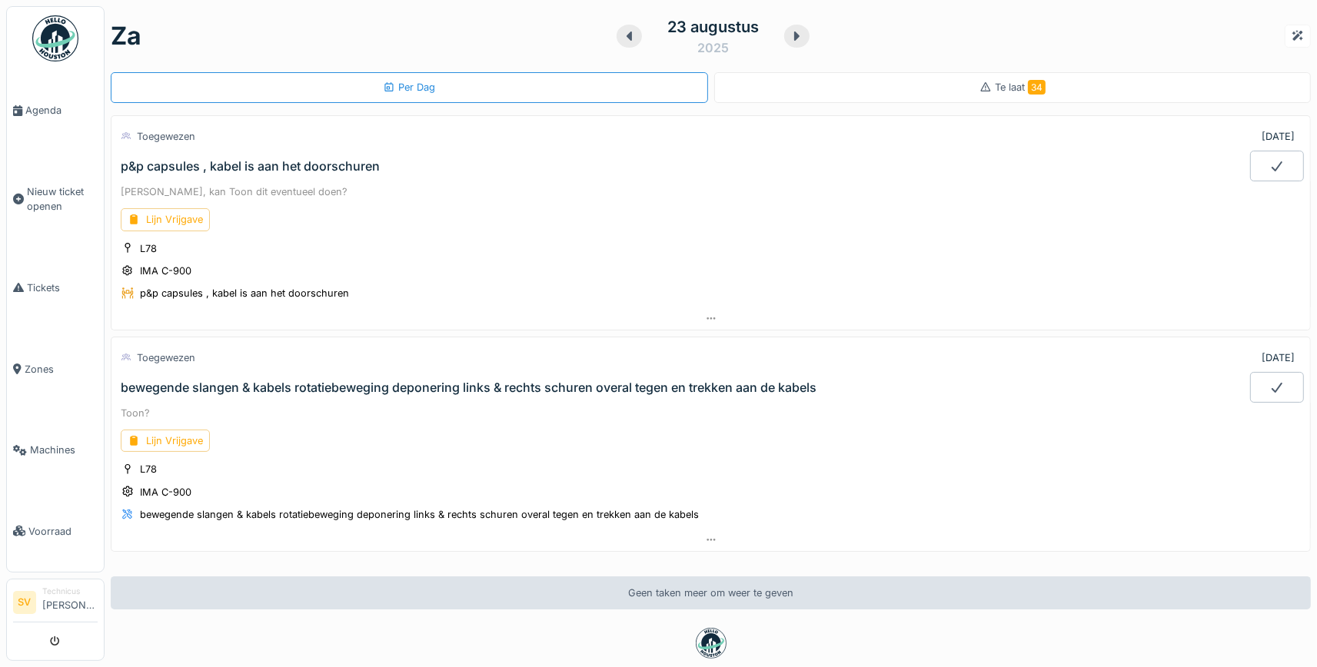
click at [290, 209] on div "Lijn Vrijgave" at bounding box center [711, 219] width 1180 height 22
click at [213, 165] on div "p&p capsules , kabel is aan het doorschuren" at bounding box center [250, 166] width 259 height 15
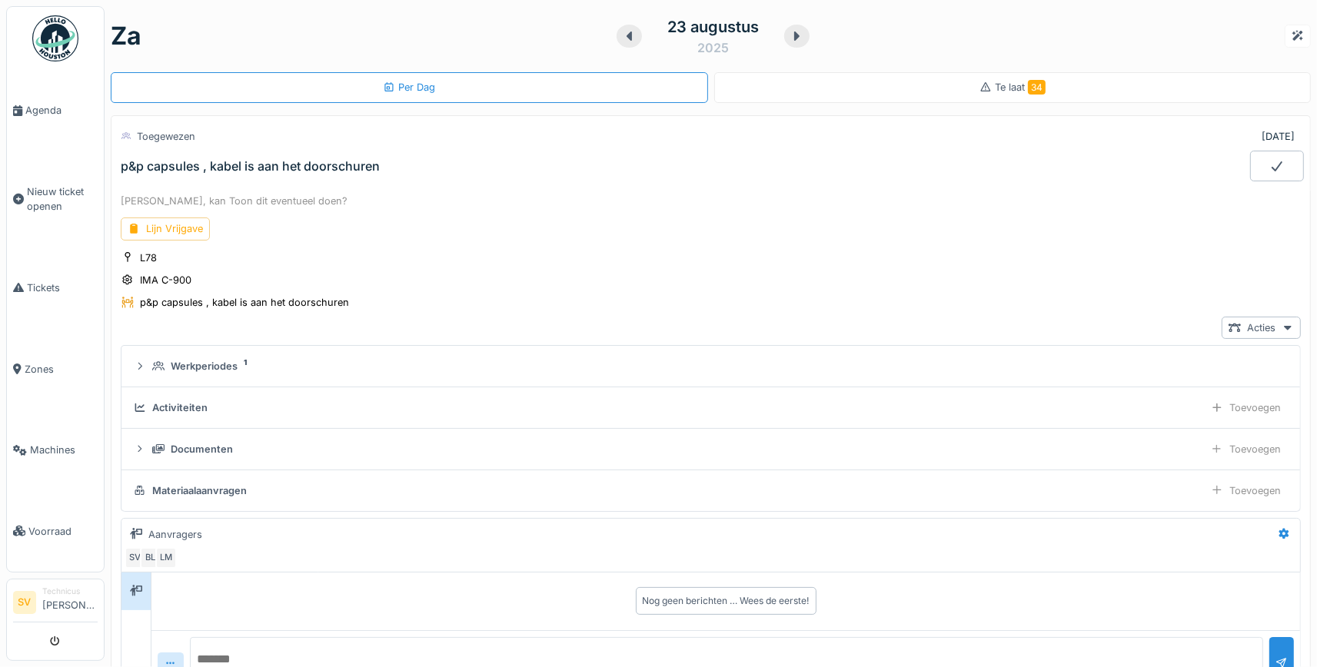
scroll to position [53, 0]
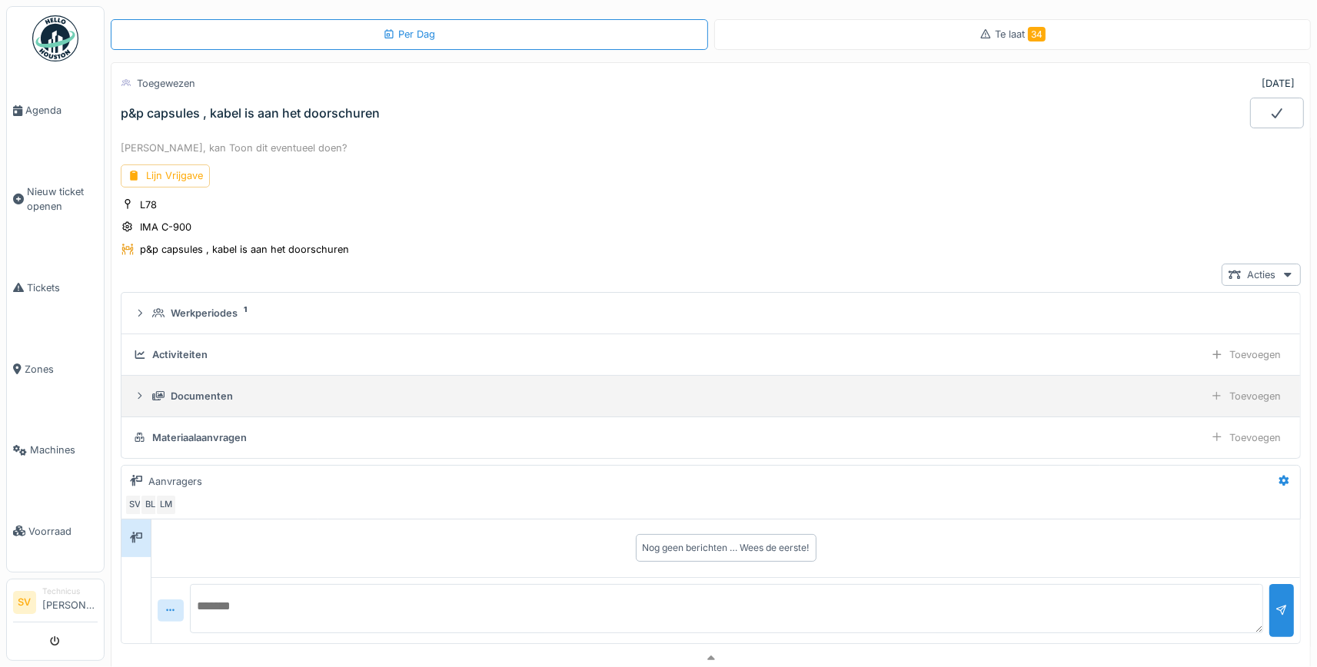
click at [180, 396] on div "Documenten" at bounding box center [202, 396] width 62 height 15
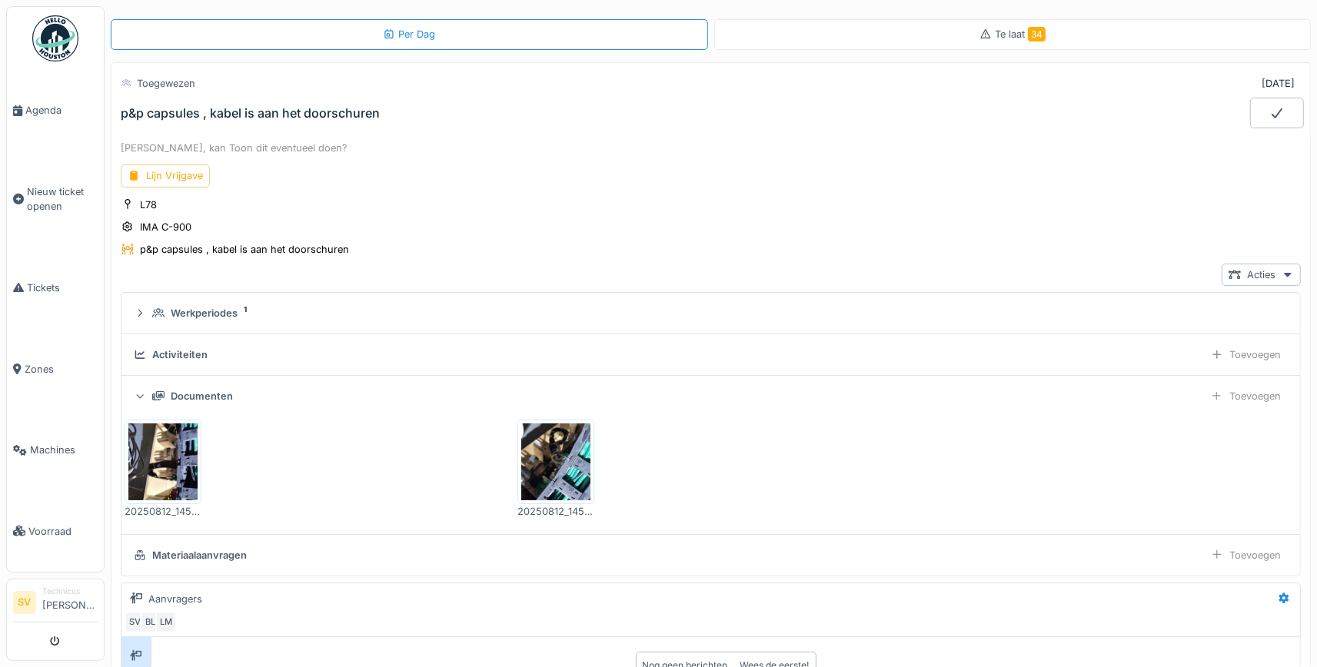
click at [180, 458] on img at bounding box center [162, 462] width 69 height 77
click at [546, 458] on img at bounding box center [555, 462] width 69 height 77
click at [145, 453] on img at bounding box center [162, 462] width 69 height 77
